Goal: Book appointment/travel/reservation

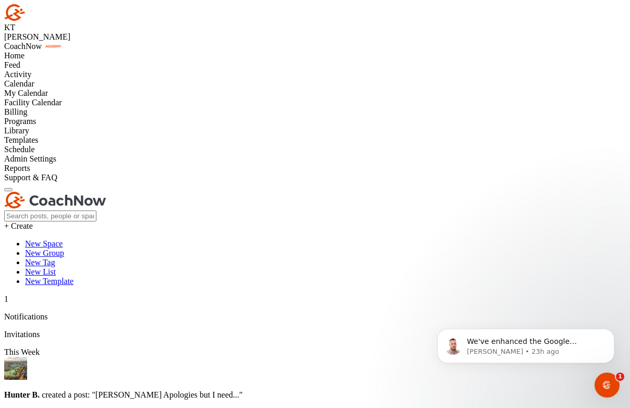
scroll to position [337, 0]
click at [80, 107] on div "Facility Calendar" at bounding box center [315, 102] width 622 height 9
drag, startPoint x: 521, startPoint y: 55, endPoint x: 521, endPoint y: 71, distance: 16.2
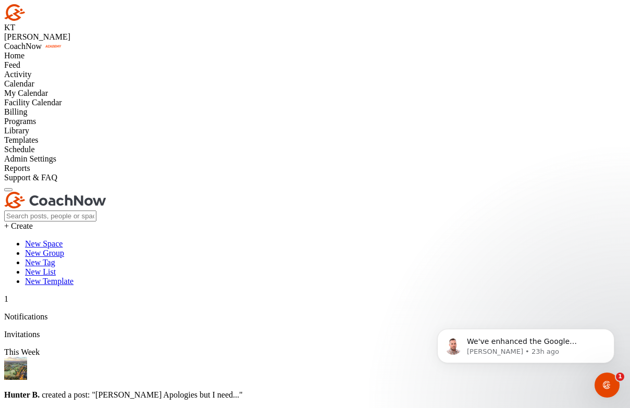
scroll to position [180, 0]
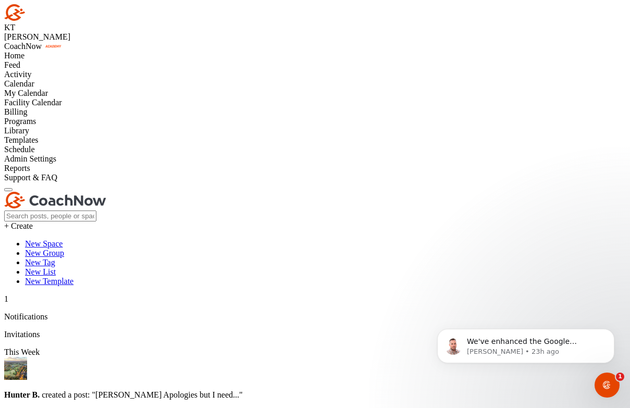
scroll to position [180, 0]
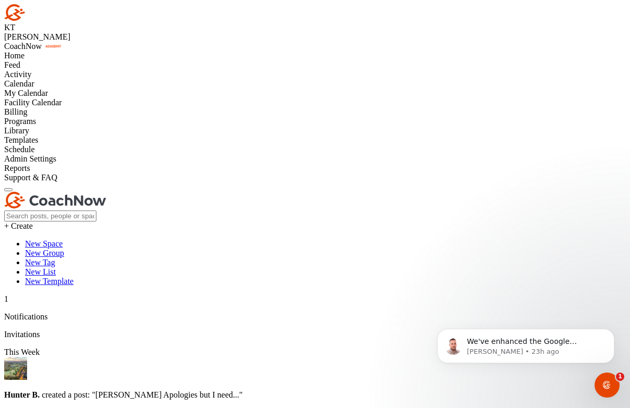
scroll to position [180, 0]
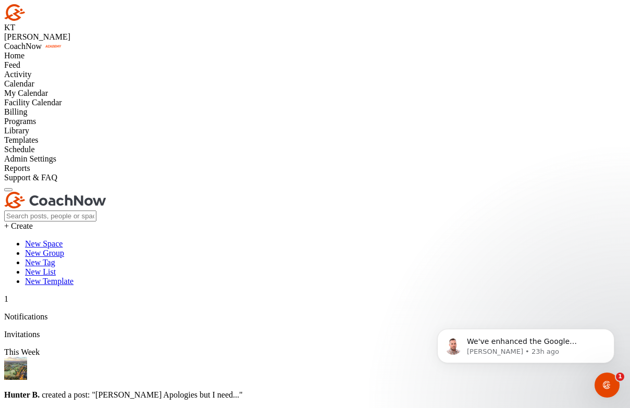
click at [76, 98] on div "My Calendar" at bounding box center [315, 93] width 622 height 9
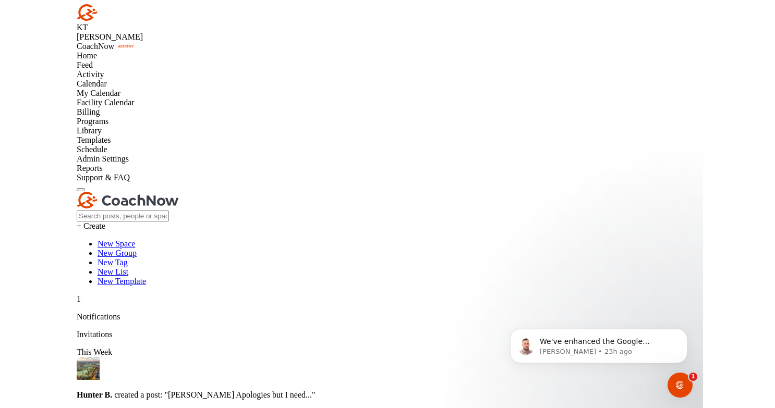
scroll to position [180, 0]
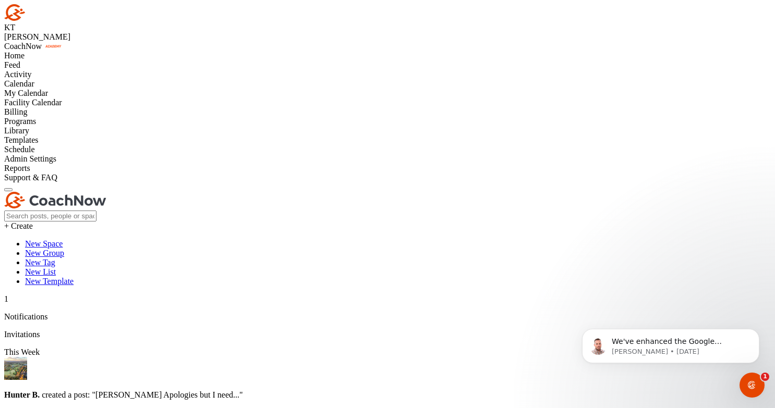
scroll to position [232, 0]
